Goal: Check status: Check status

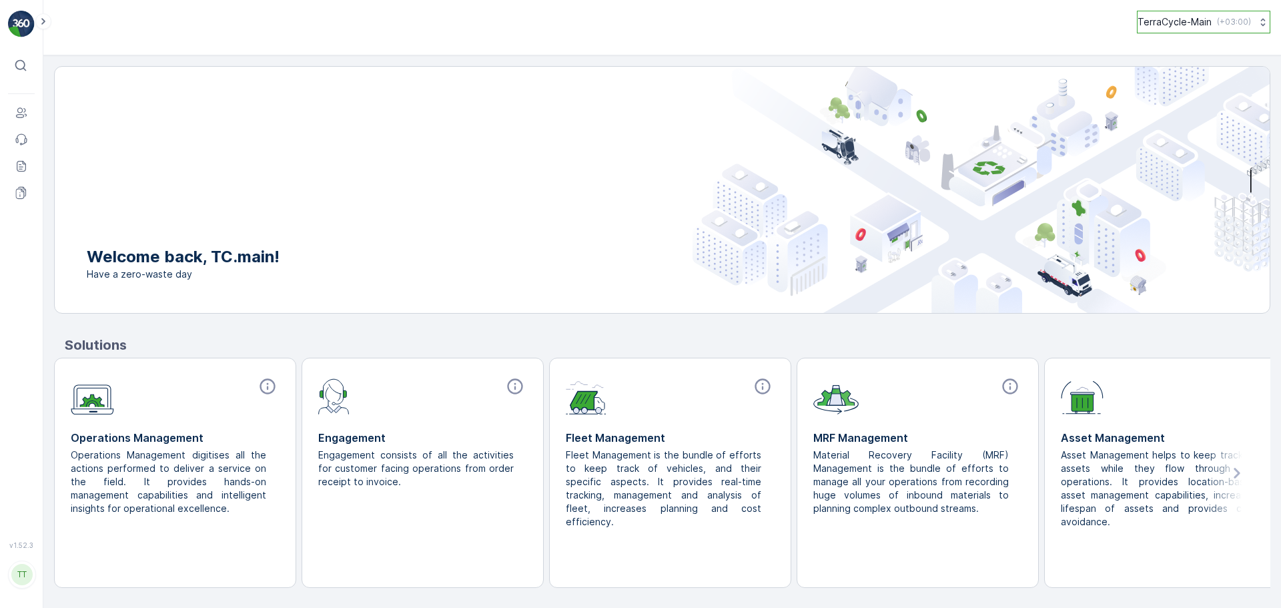
click at [1228, 27] on p "( +03:00 )" at bounding box center [1234, 22] width 34 height 11
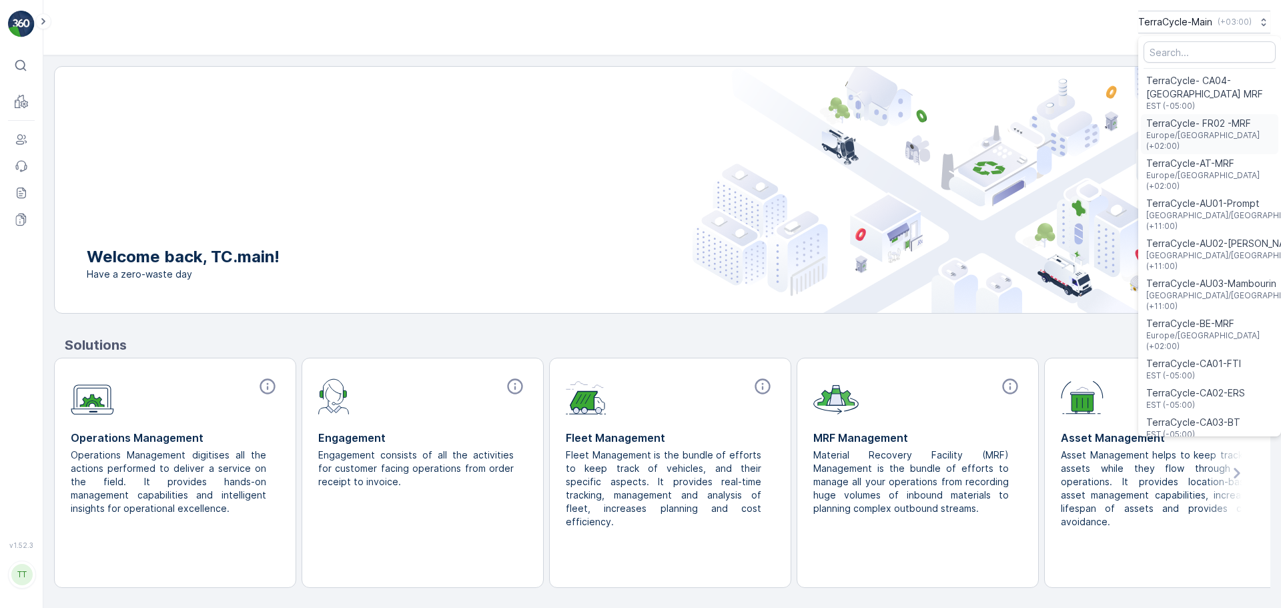
click at [1216, 119] on span "TerraCycle- FR02 -MRF" at bounding box center [1209, 123] width 127 height 13
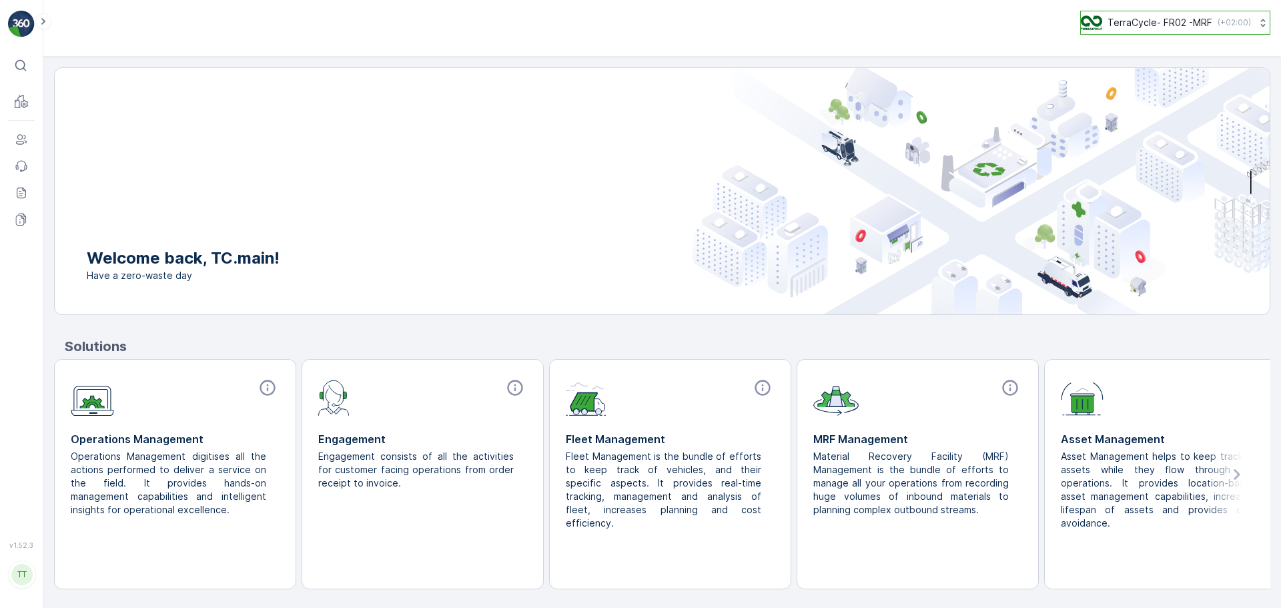
click at [1193, 27] on p "TerraCycle- FR02 -MRF" at bounding box center [1159, 22] width 105 height 13
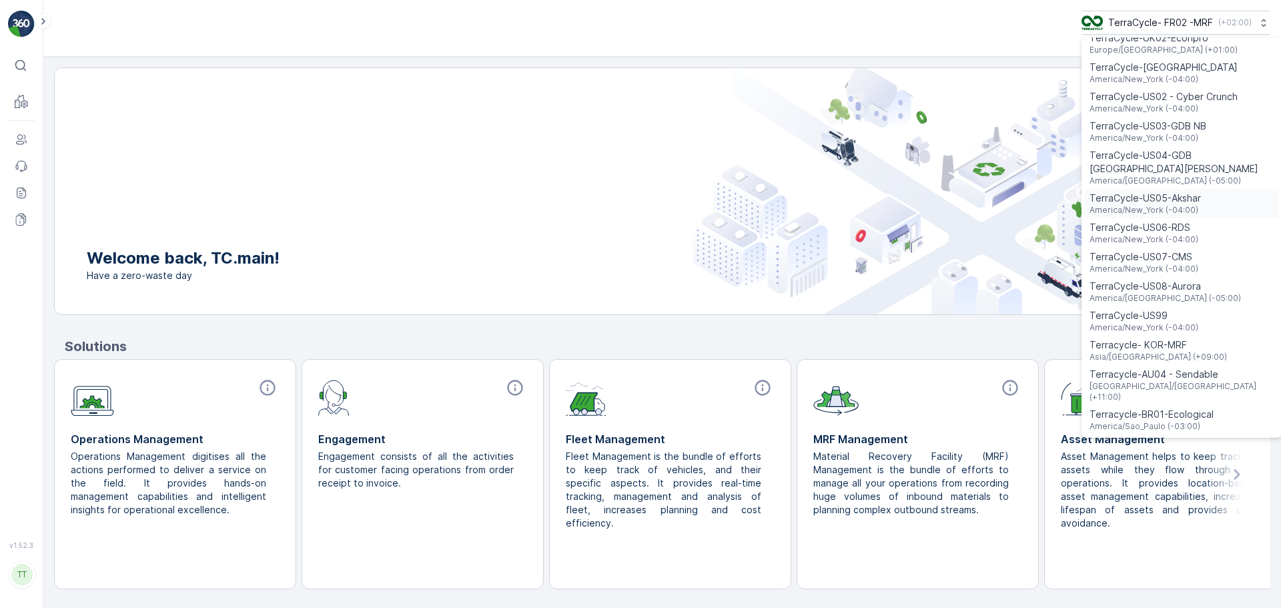
scroll to position [958, 0]
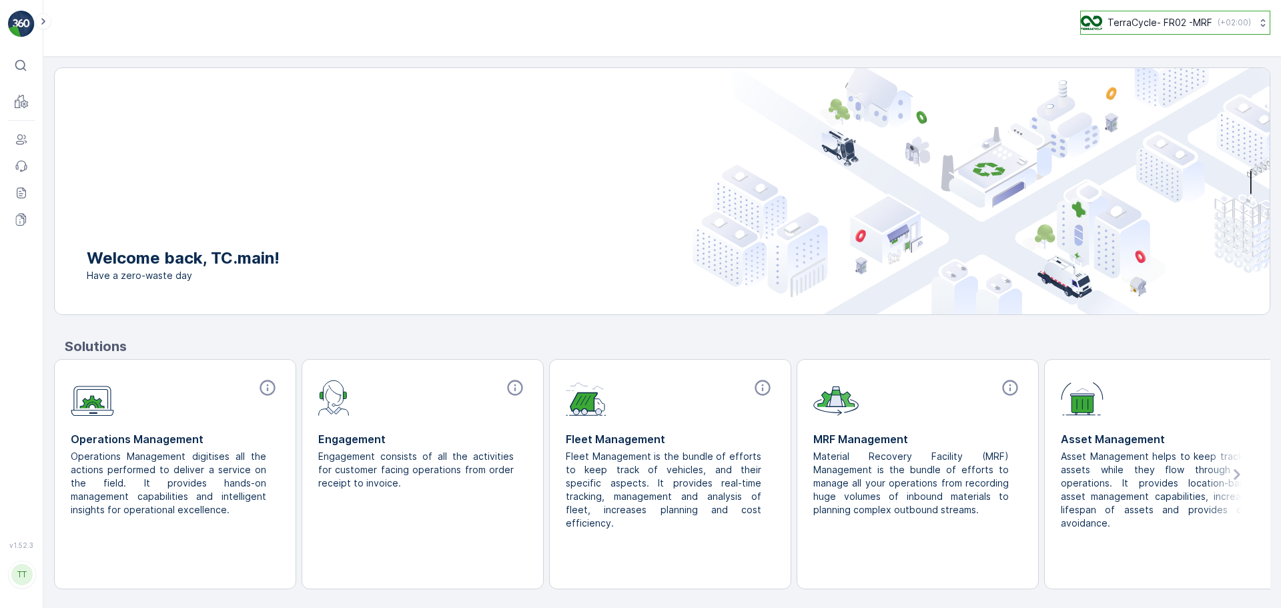
click at [1203, 31] on button "TerraCycle- FR02 -MRF ( +02:00 )" at bounding box center [1175, 23] width 190 height 24
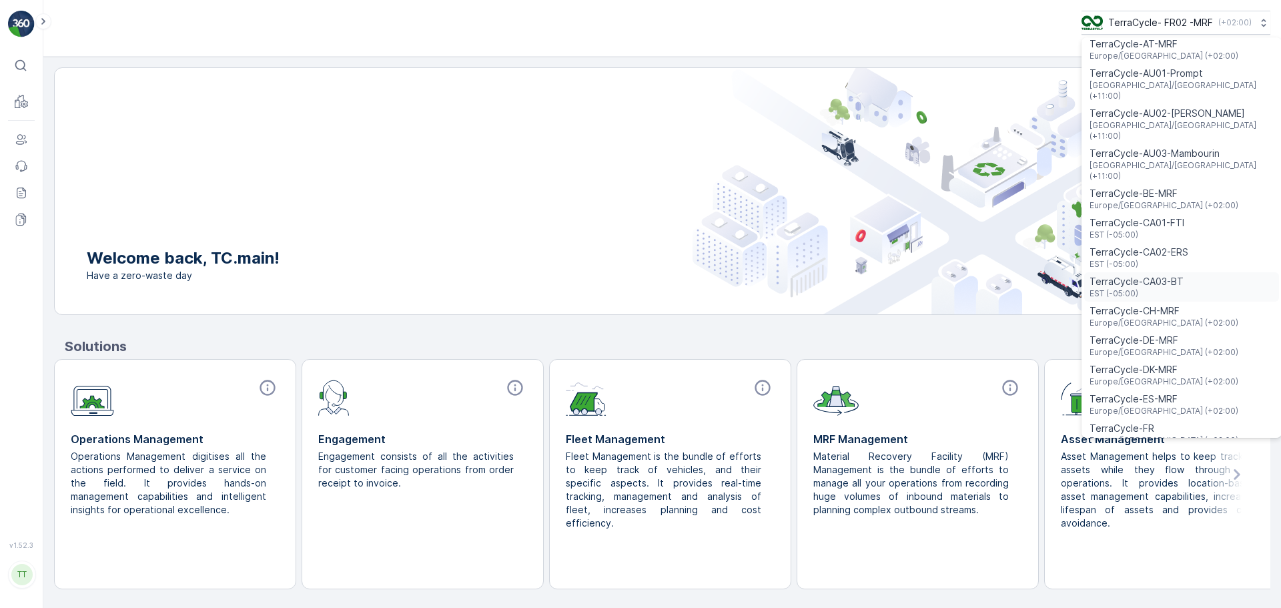
scroll to position [133, 0]
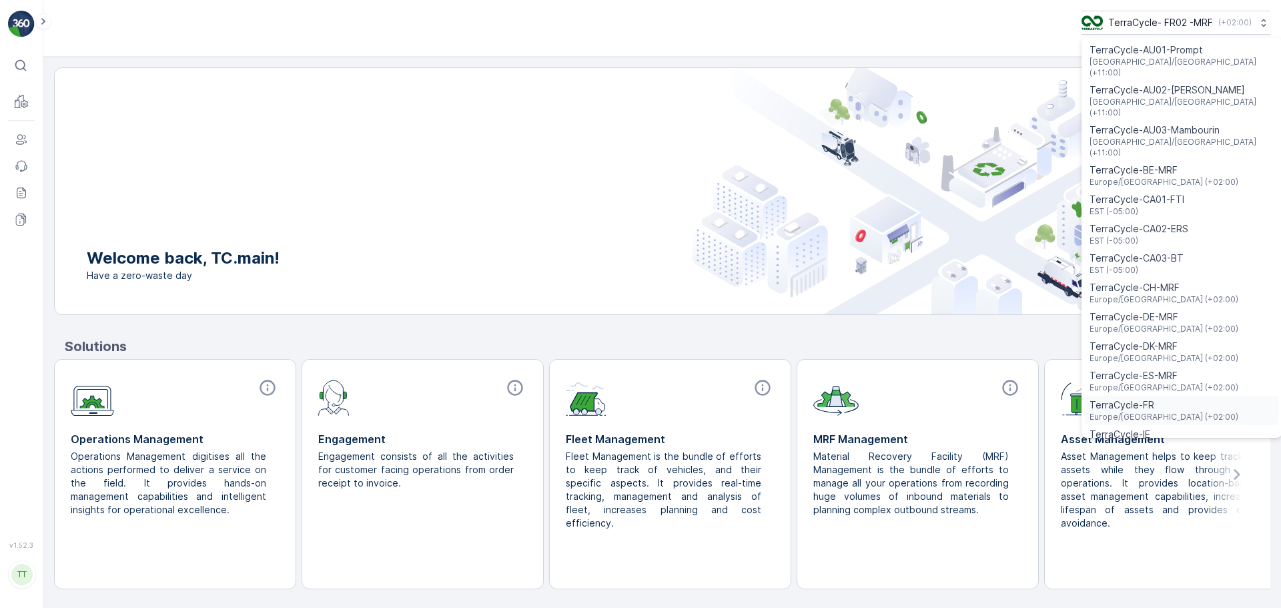
click at [1185, 396] on div "TerraCycle-FR Europe/Paris (+02:00)" at bounding box center [1181, 410] width 195 height 29
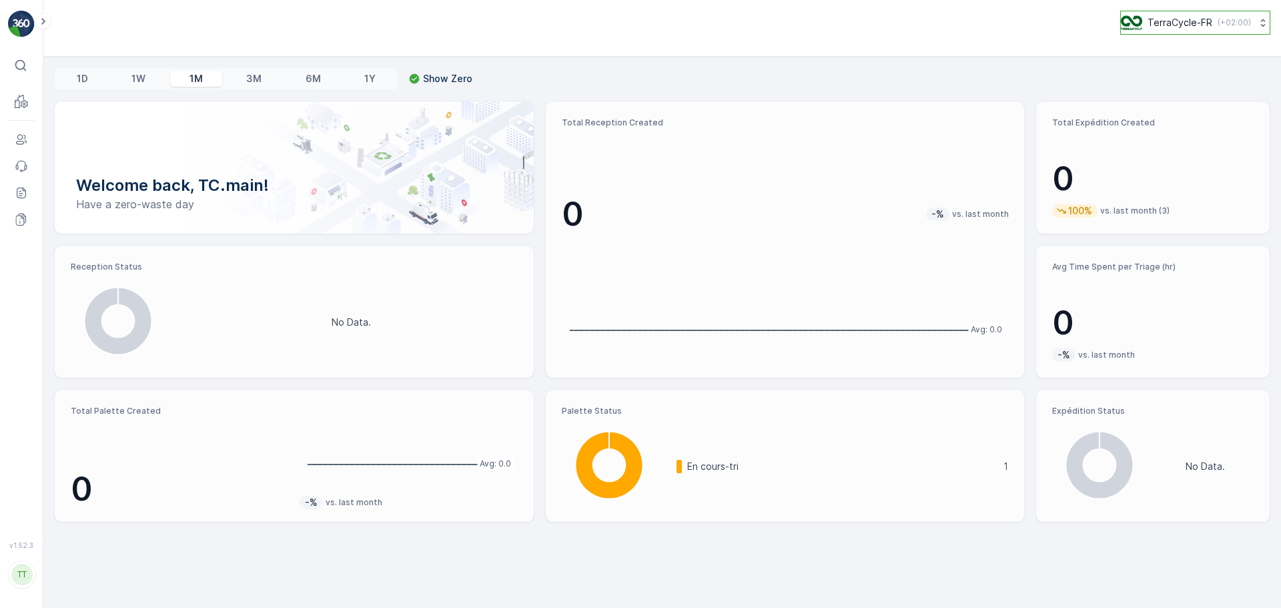
click at [1185, 13] on button "TerraCycle-FR ( +02:00 )" at bounding box center [1195, 23] width 150 height 24
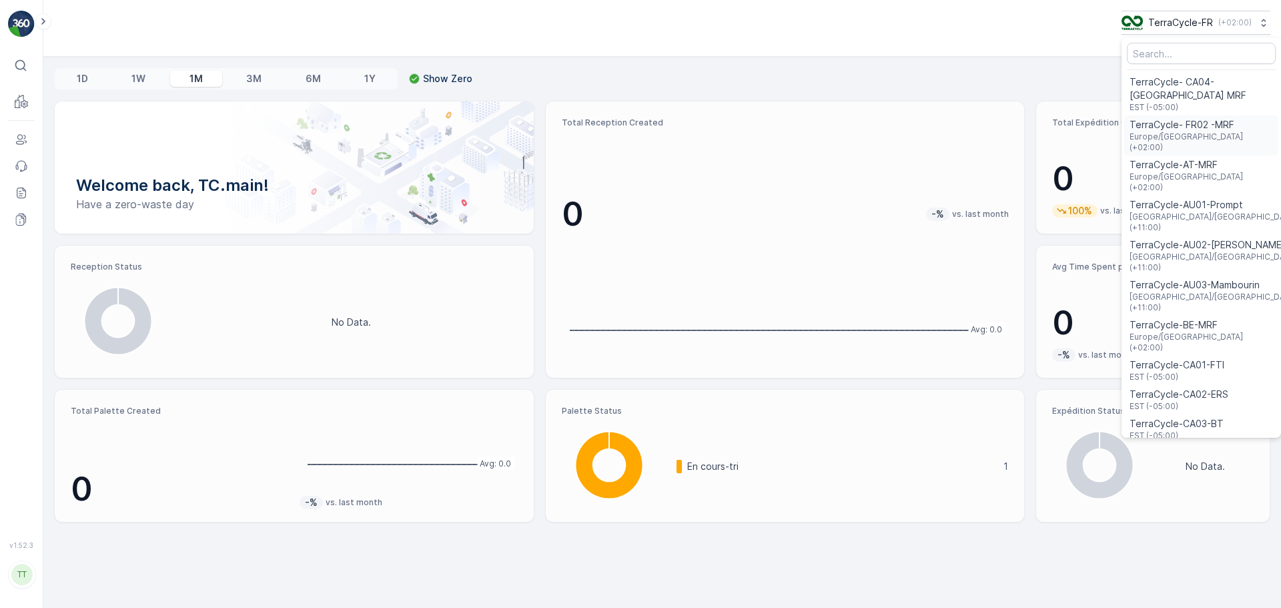
click at [1188, 131] on span "Europe/Paris (+02:00)" at bounding box center [1200, 141] width 143 height 21
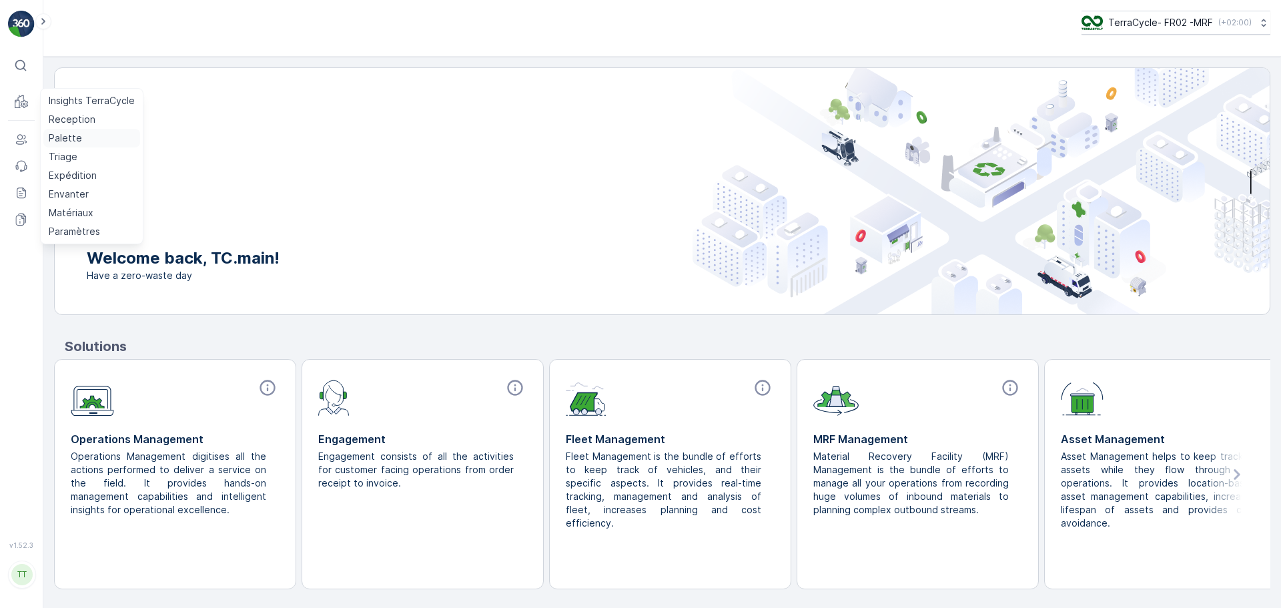
click at [77, 139] on p "Palette" at bounding box center [65, 137] width 33 height 13
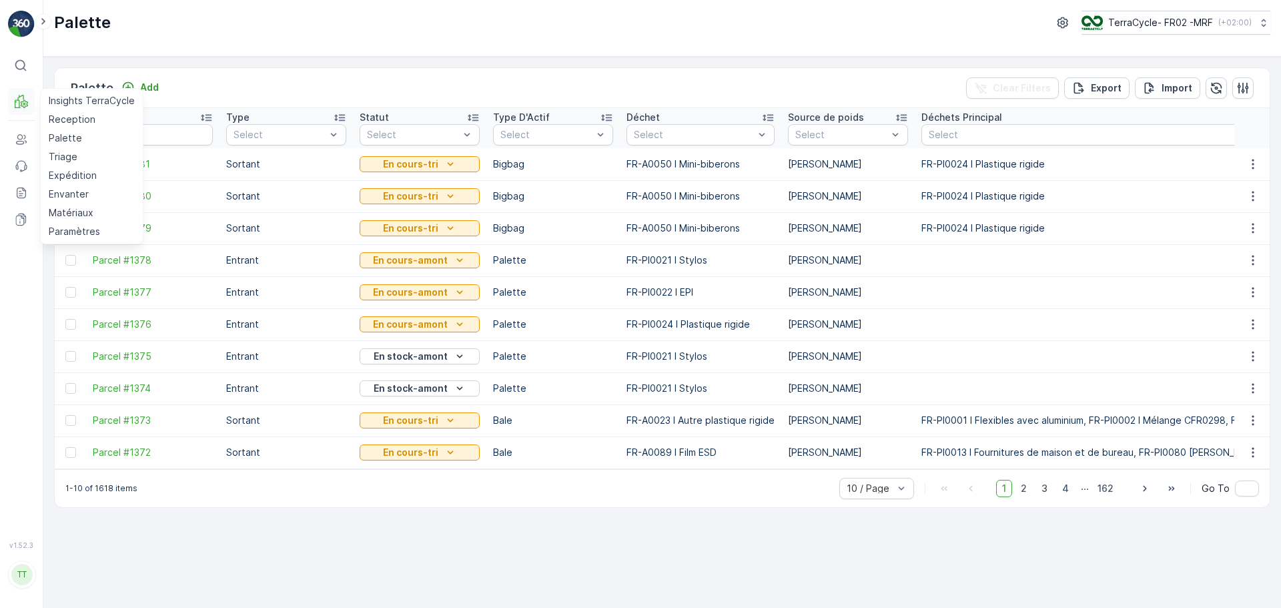
click at [21, 95] on icon at bounding box center [21, 101] width 13 height 13
click at [59, 119] on p "Reception" at bounding box center [72, 119] width 47 height 13
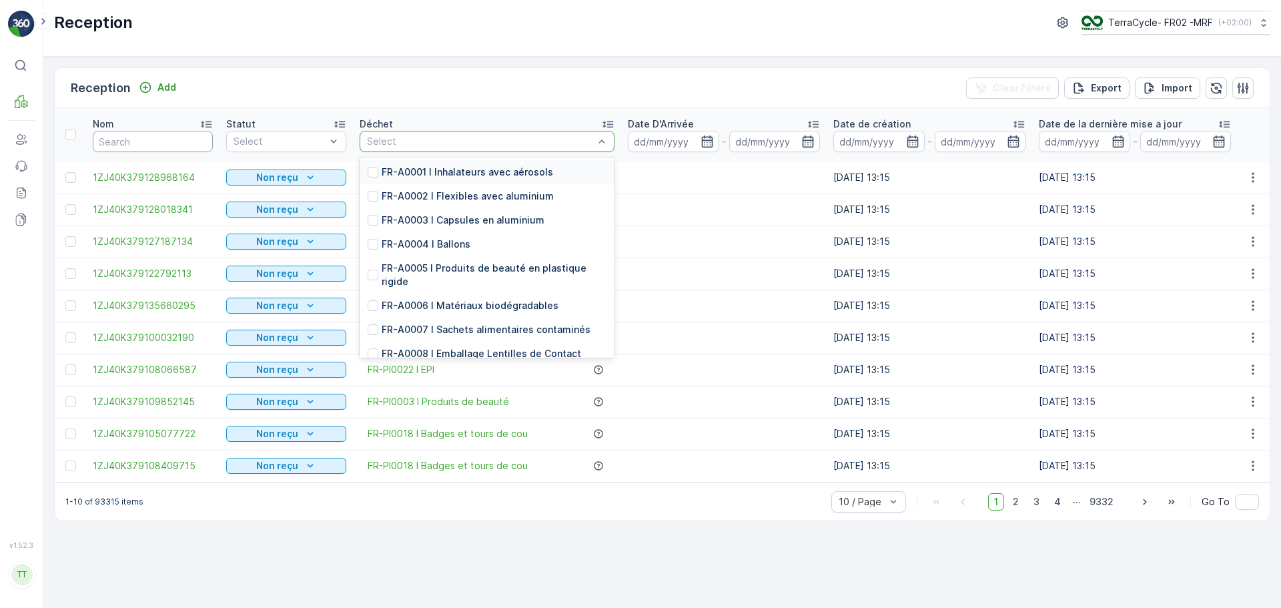
click at [129, 147] on input "text" at bounding box center [153, 141] width 120 height 21
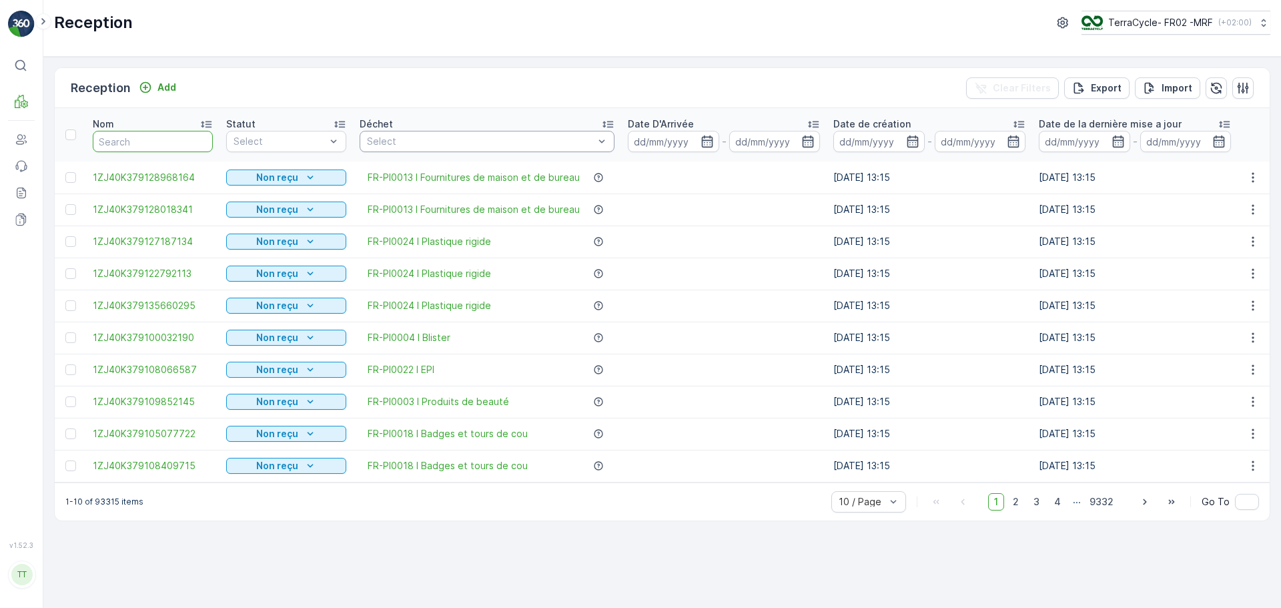
paste input "1Z501F8R9198301362"
type input "1Z501F8R9198301362"
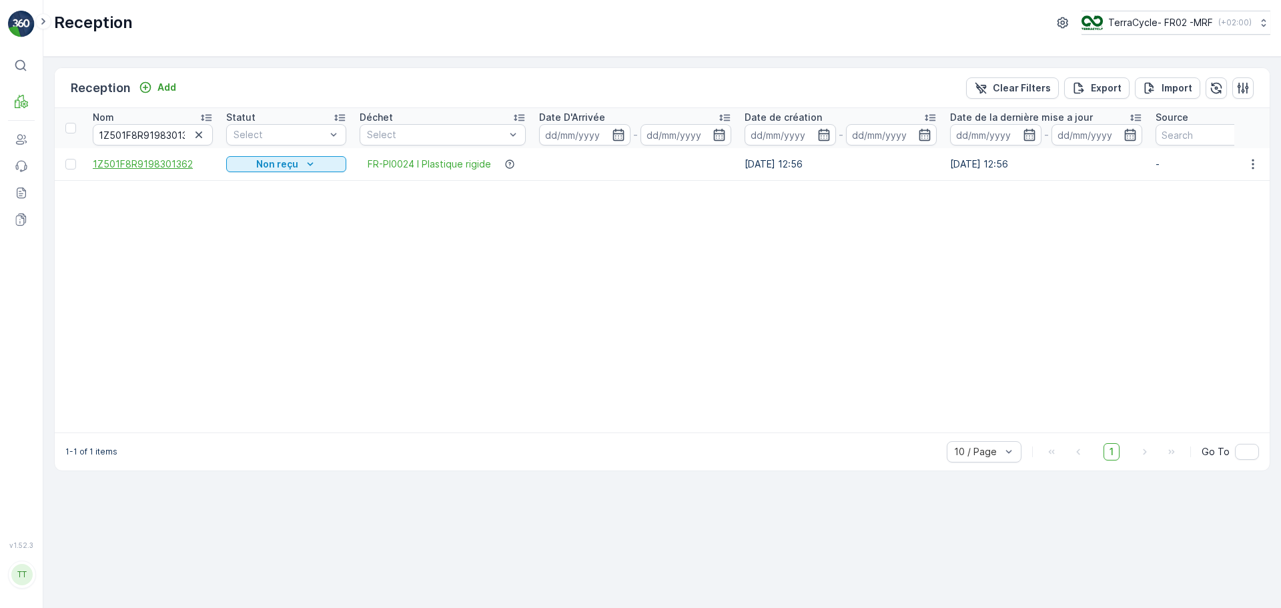
click at [141, 163] on span "1Z501F8R9198301362" at bounding box center [153, 163] width 120 height 13
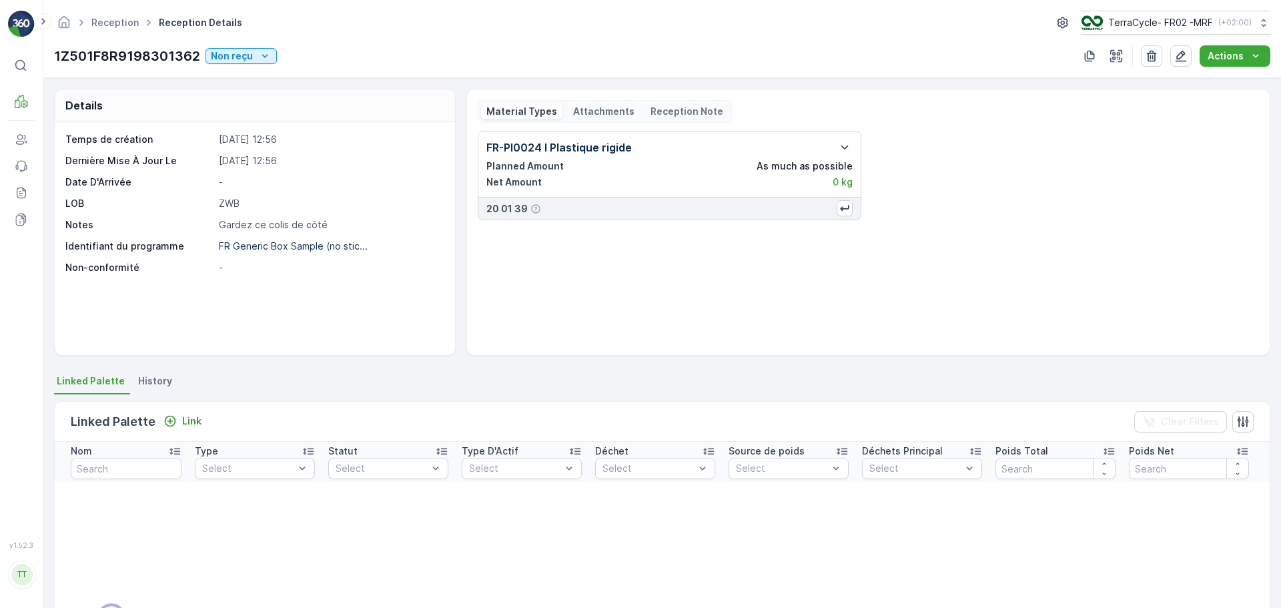
click at [584, 113] on p "Attachments" at bounding box center [603, 111] width 61 height 13
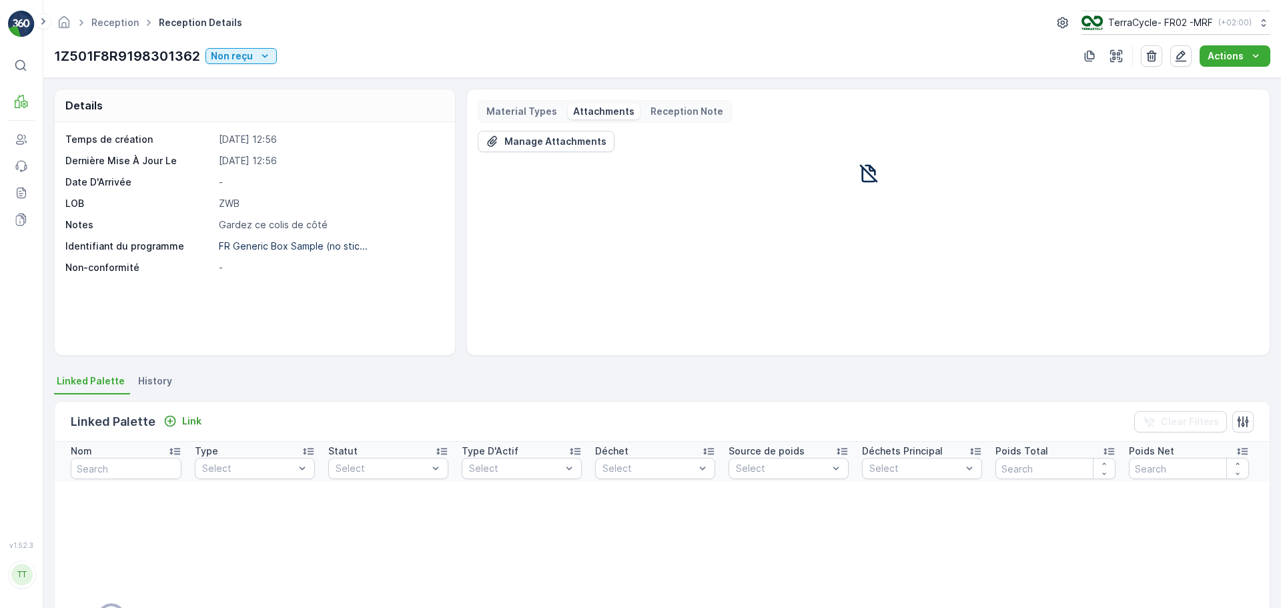
click at [650, 115] on p "Reception Note" at bounding box center [686, 111] width 73 height 13
click at [513, 113] on p "Material Types" at bounding box center [521, 111] width 71 height 13
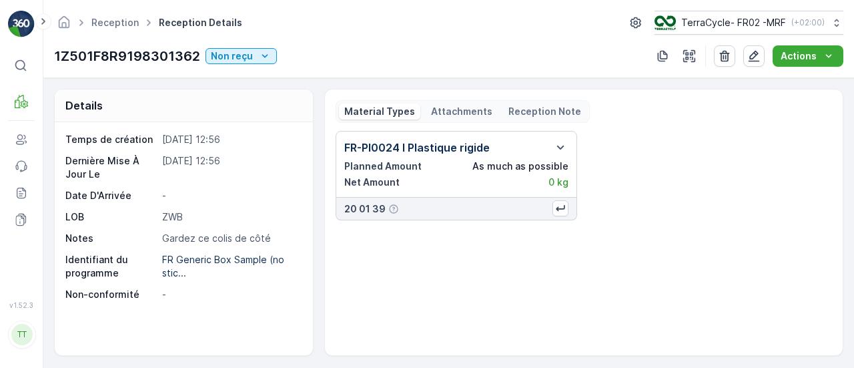
click at [200, 235] on p "Gardez ce colis de côté" at bounding box center [230, 237] width 137 height 13
click at [241, 55] on p "Non reçu" at bounding box center [232, 55] width 42 height 13
click at [308, 50] on div "1Z501F8R9198301362 Non reçu Actions" at bounding box center [448, 55] width 789 height 21
click at [133, 56] on p "1Z501F8R9198301362" at bounding box center [127, 56] width 146 height 20
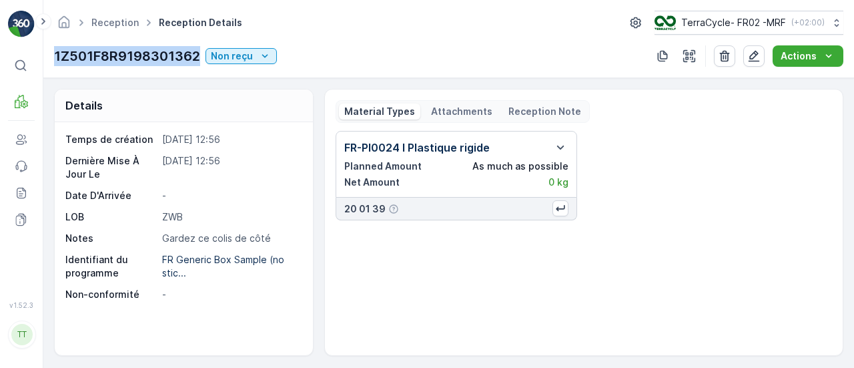
copy p "1Z501F8R9198301362"
